Goal: Information Seeking & Learning: Learn about a topic

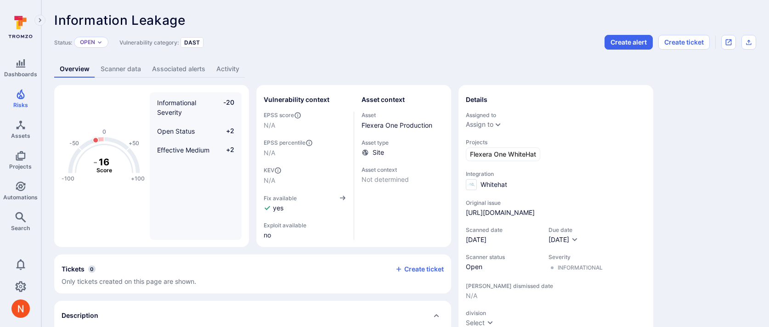
click at [141, 65] on link "Scanner data" at bounding box center [120, 69] width 51 height 17
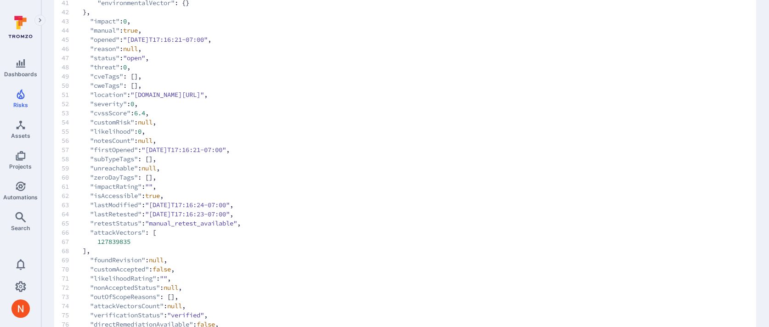
scroll to position [700, 0]
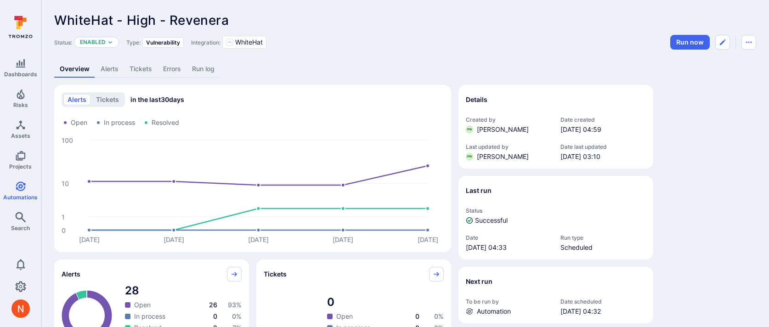
click at [197, 67] on link "Run log" at bounding box center [204, 69] width 34 height 17
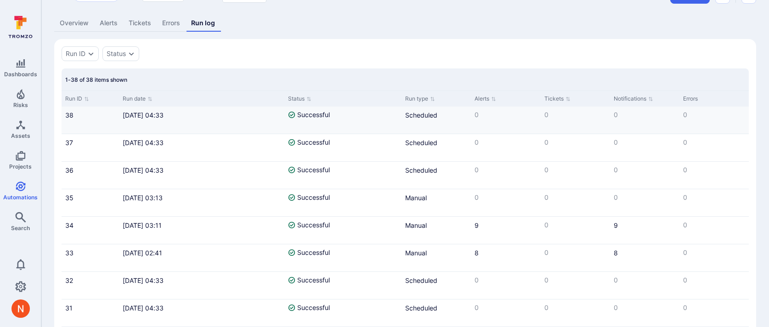
scroll to position [38, 0]
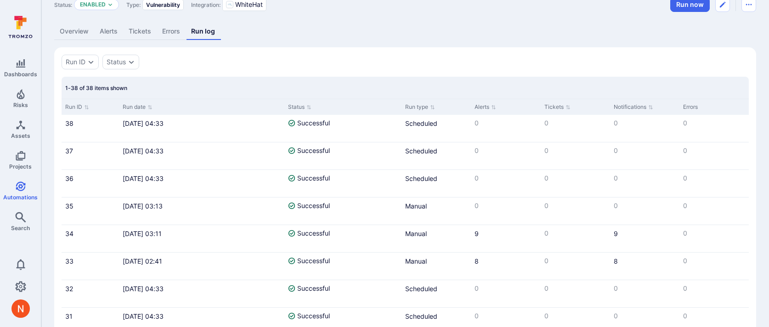
click at [113, 29] on link "Alerts" at bounding box center [108, 31] width 29 height 17
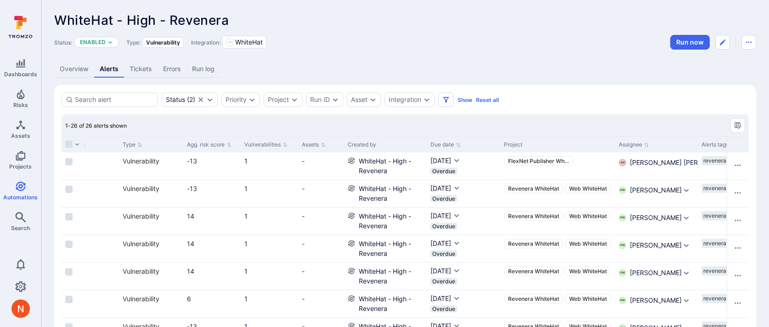
click at [489, 18] on div "WhiteHat - High - Revenera ... Show more" at bounding box center [405, 20] width 702 height 15
